Goal: Task Accomplishment & Management: Use online tool/utility

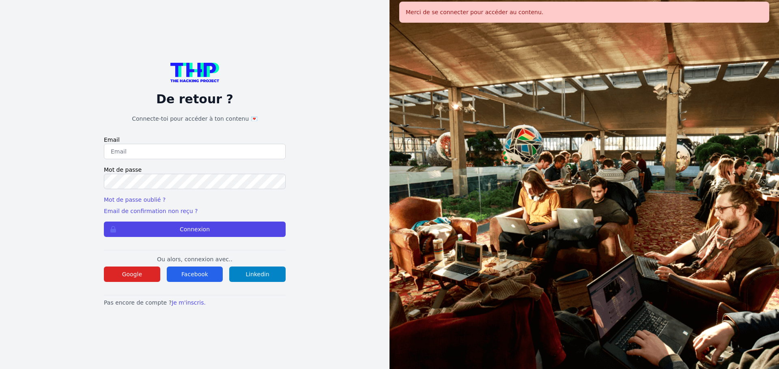
click at [178, 150] on input "email" at bounding box center [195, 151] width 182 height 15
type input "[EMAIL_ADDRESS][DOMAIN_NAME]"
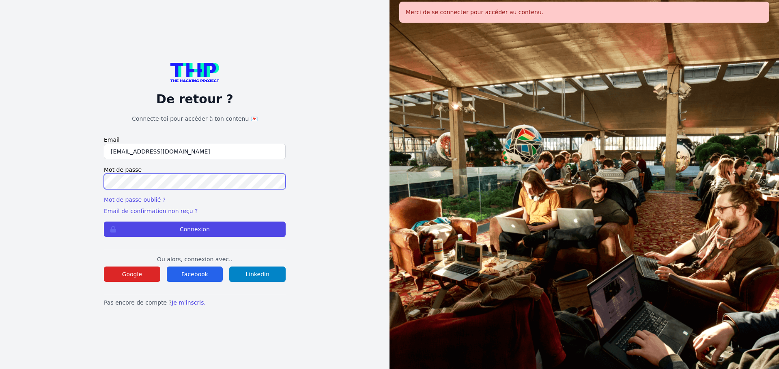
click at [104, 222] on button "Connexion" at bounding box center [195, 229] width 182 height 15
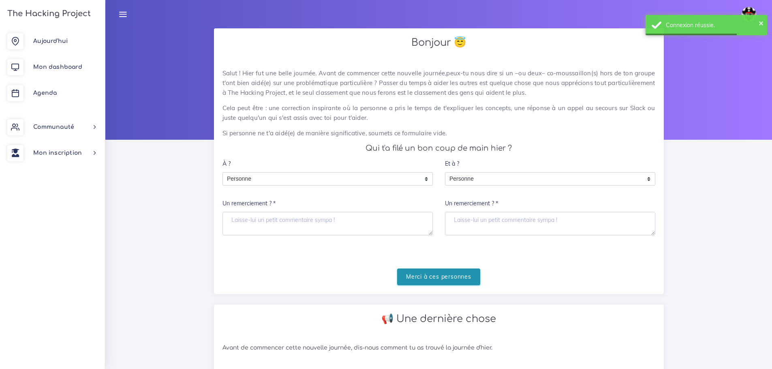
click at [417, 284] on input "Merci à ces personnes" at bounding box center [438, 277] width 83 height 17
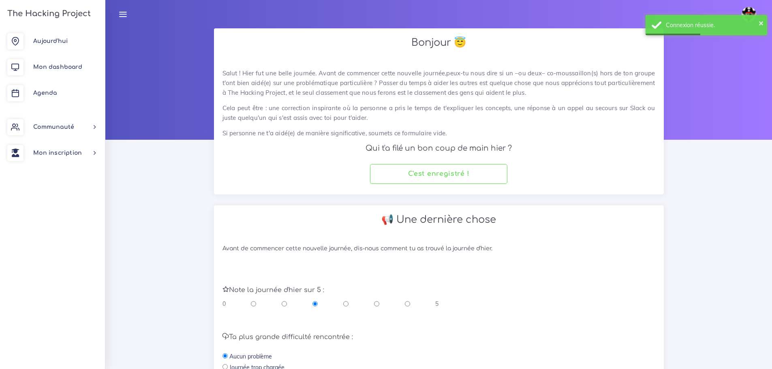
click at [375, 303] on input "radio" at bounding box center [376, 304] width 5 height 8
radio input "true"
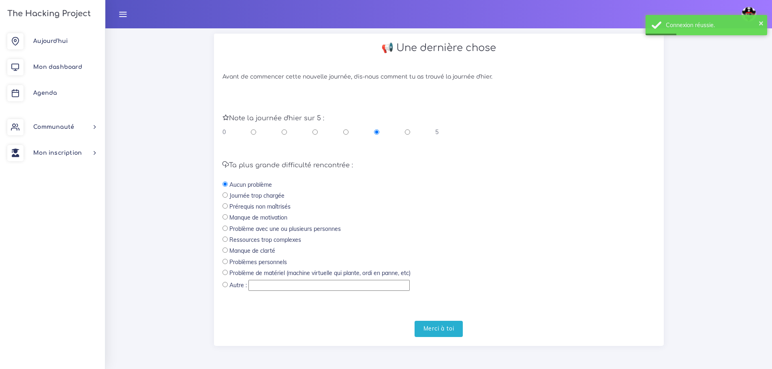
click at [463, 336] on div "Merci à toi" at bounding box center [439, 329] width 433 height 17
click at [461, 335] on input "Merci à toi" at bounding box center [439, 329] width 49 height 17
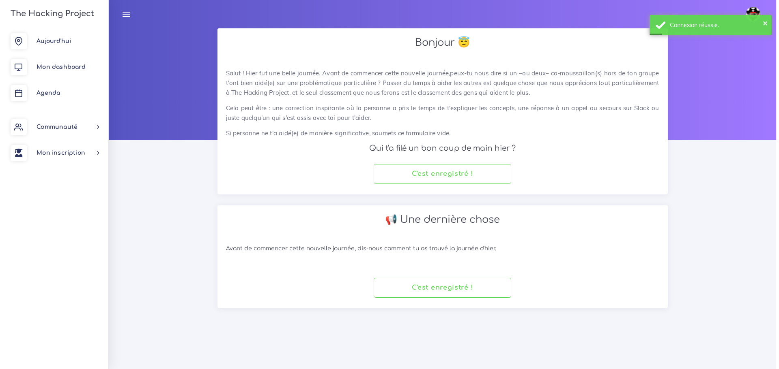
scroll to position [0, 0]
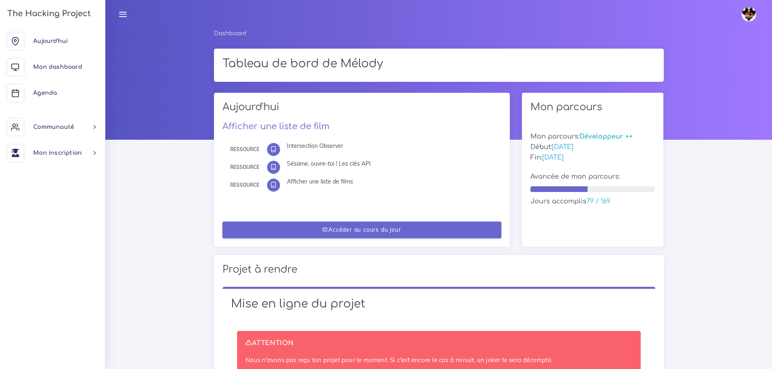
click at [410, 232] on link "Accéder au cours du jour" at bounding box center [362, 230] width 279 height 17
